Goal: Task Accomplishment & Management: Use online tool/utility

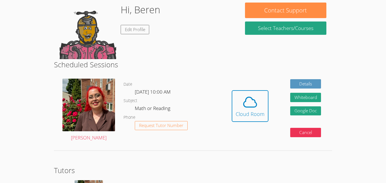
scroll to position [91, 0]
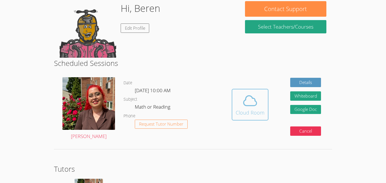
click at [261, 98] on span at bounding box center [250, 101] width 29 height 16
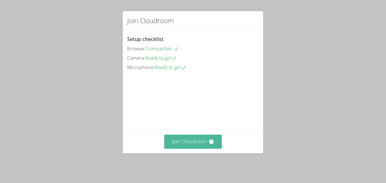
click at [205, 144] on button "Join Cloudroom" at bounding box center [193, 142] width 58 height 14
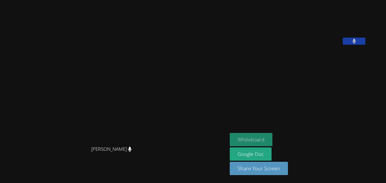
click at [271, 145] on button "Whiteboard" at bounding box center [251, 139] width 43 height 13
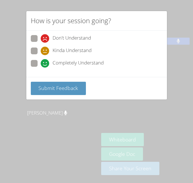
click at [41, 68] on span at bounding box center [41, 68] width 0 height 0
click at [41, 61] on input "Completely Understand" at bounding box center [43, 62] width 5 height 5
radio input "true"
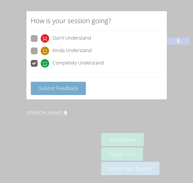
click at [76, 90] on span "Submit Feedback" at bounding box center [58, 88] width 40 height 7
